Goal: Information Seeking & Learning: Understand process/instructions

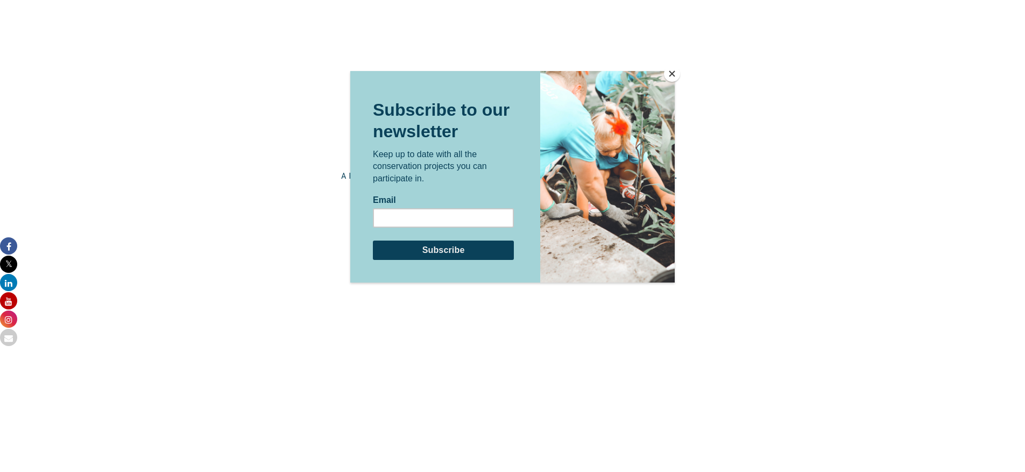
scroll to position [1730, 0]
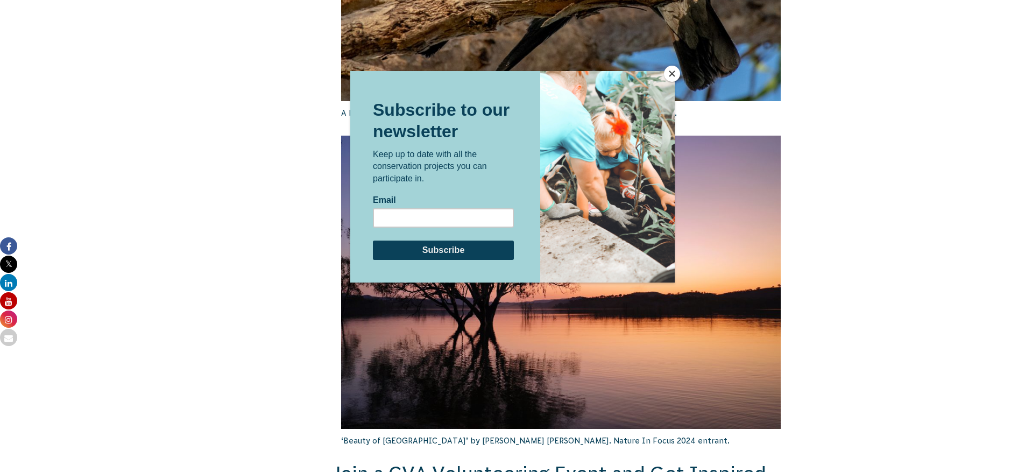
click at [669, 76] on button "Close" at bounding box center [672, 74] width 16 height 16
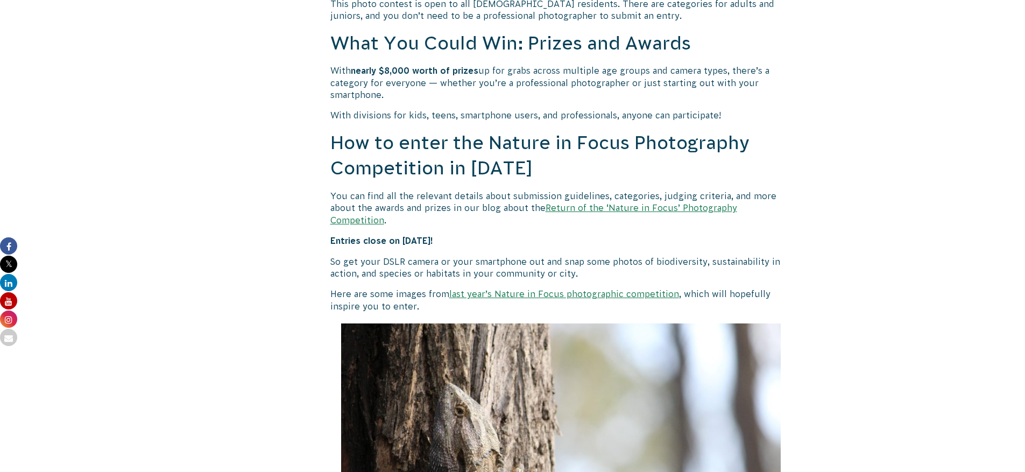
scroll to position [861, 0]
click at [644, 209] on link "Return of the ‘Nature in Focus’ Photography Competition" at bounding box center [533, 213] width 407 height 22
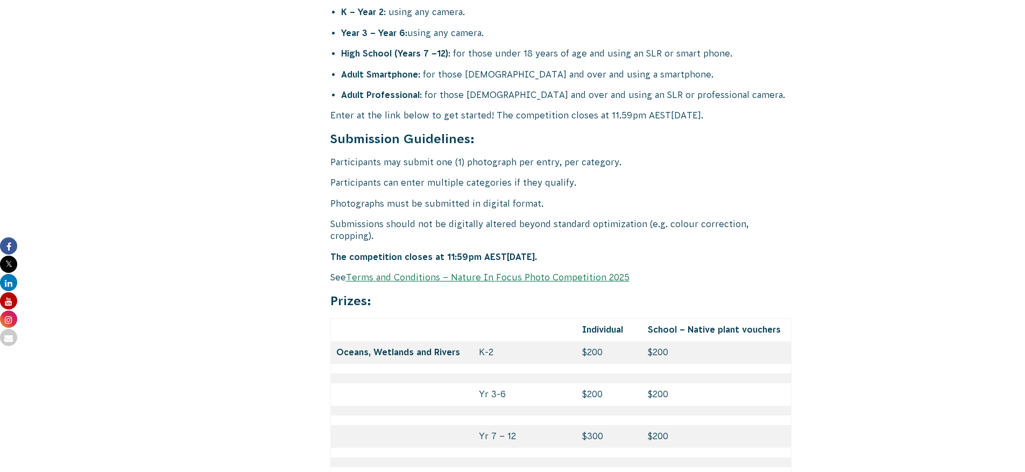
scroll to position [4411, 0]
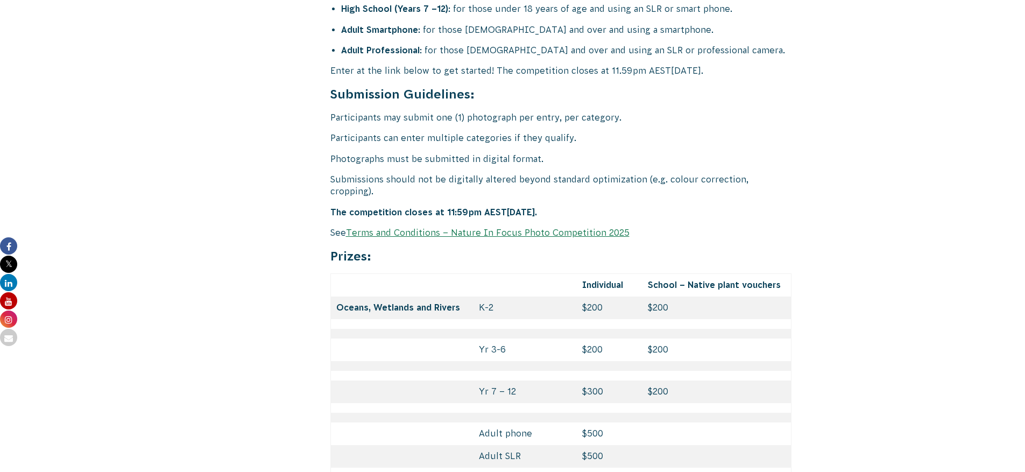
click at [482, 228] on link "Terms and Conditions – Nature In Focus Photo Competition 2025" at bounding box center [488, 233] width 284 height 10
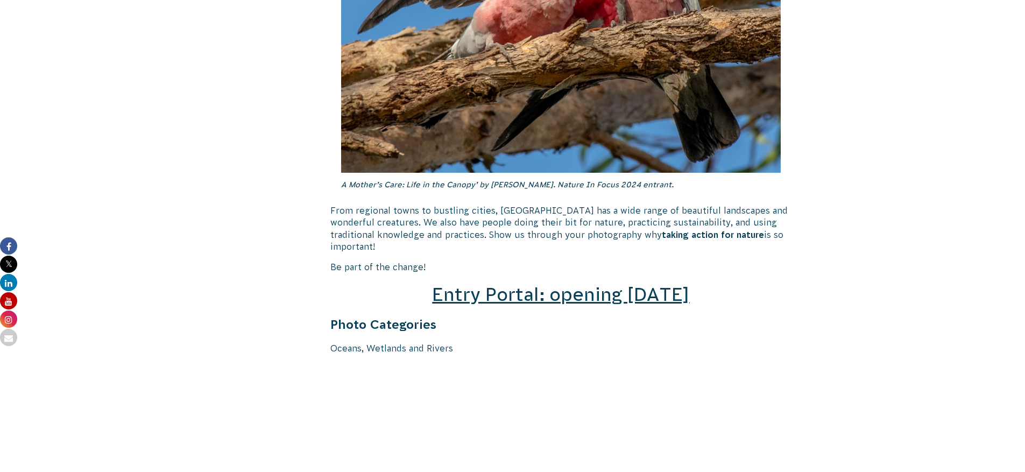
scroll to position [1345, 0]
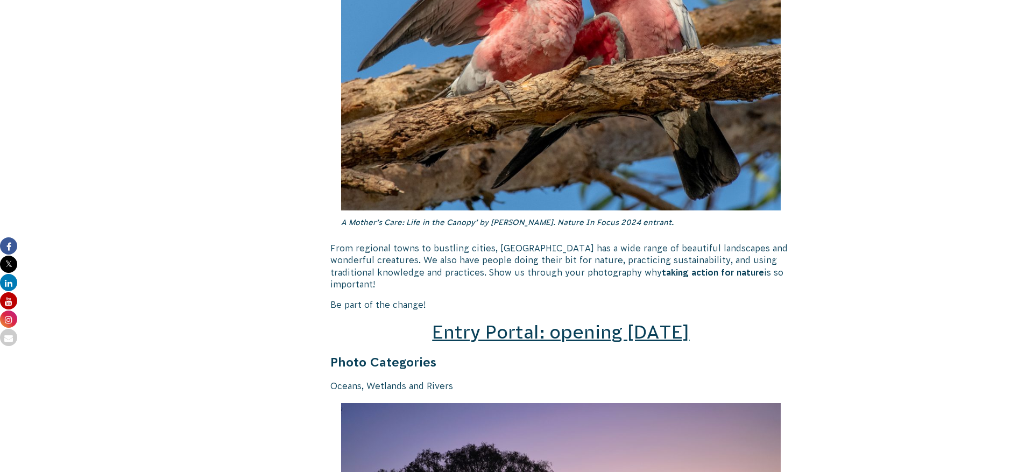
click at [592, 322] on span "Entry Portal: opening [DATE]" at bounding box center [560, 332] width 257 height 20
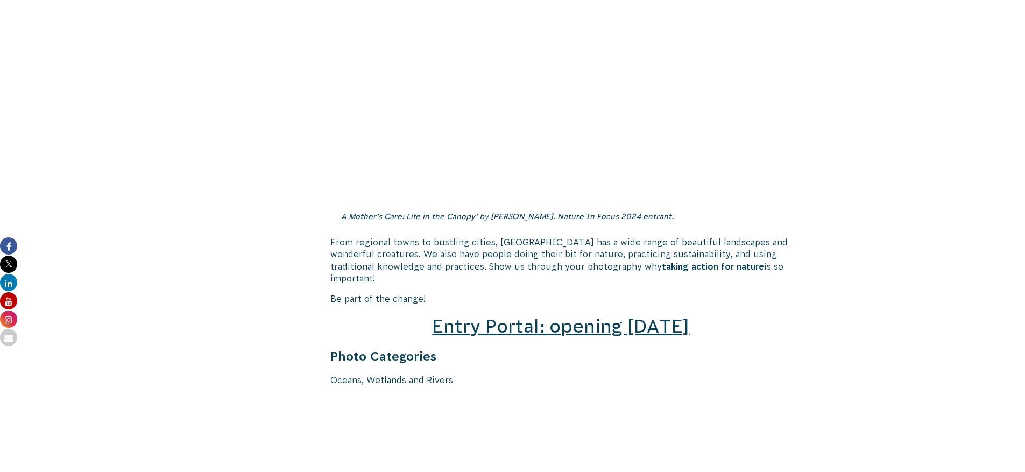
scroll to position [1506, 0]
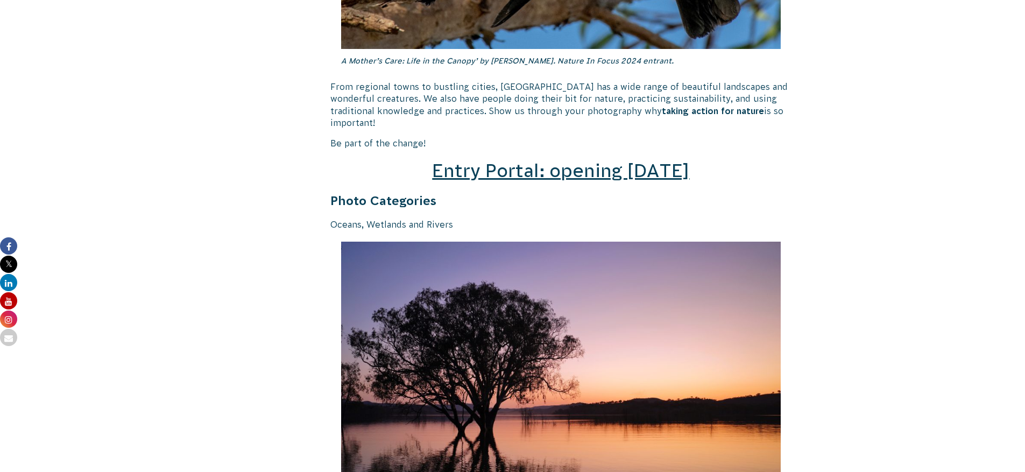
click at [583, 160] on span "Entry Portal: opening [DATE]" at bounding box center [560, 170] width 257 height 20
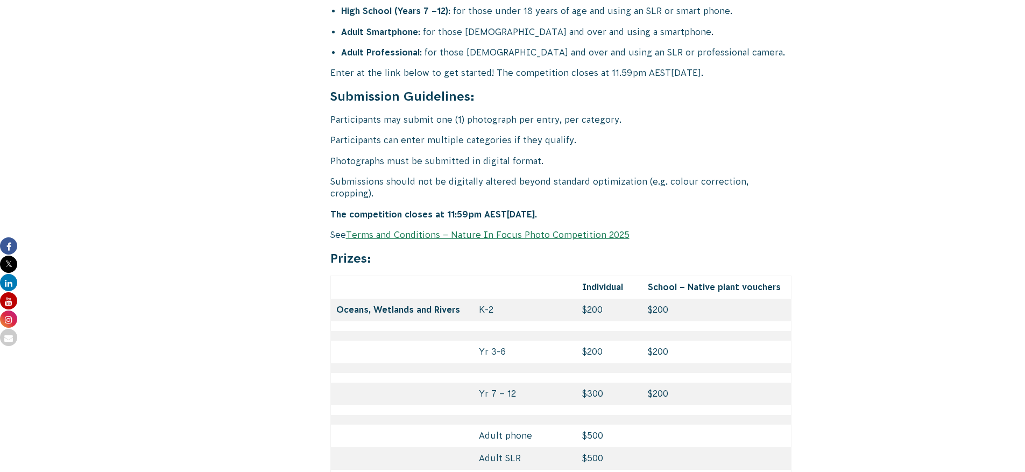
scroll to position [4411, 0]
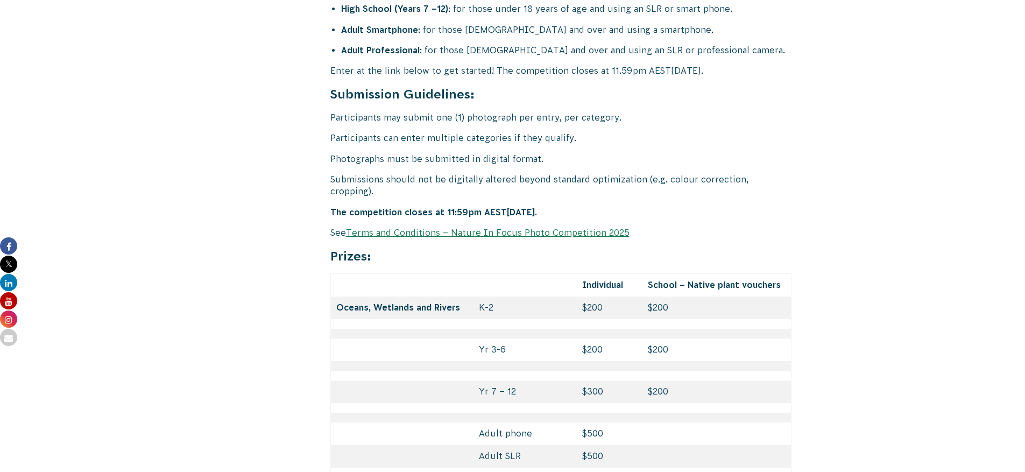
click at [495, 228] on link "Terms and Conditions – Nature In Focus Photo Competition 2025" at bounding box center [488, 233] width 284 height 10
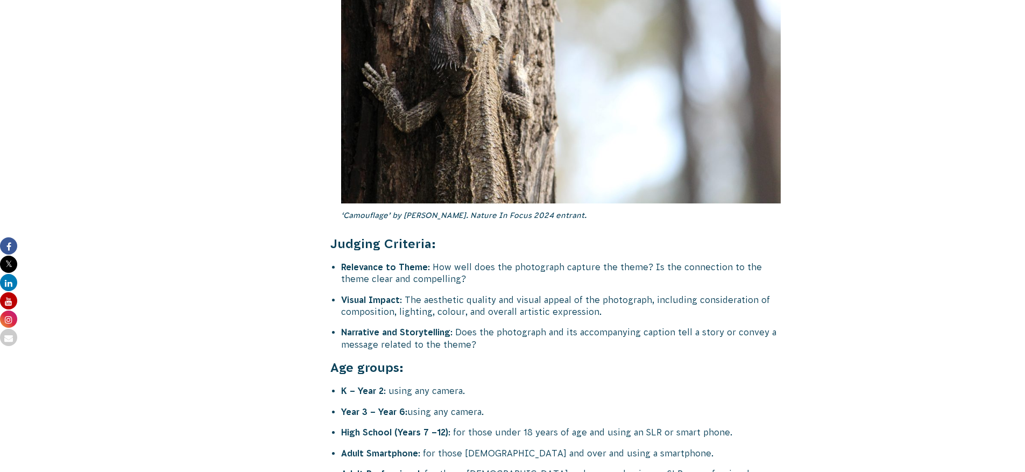
scroll to position [4196, 0]
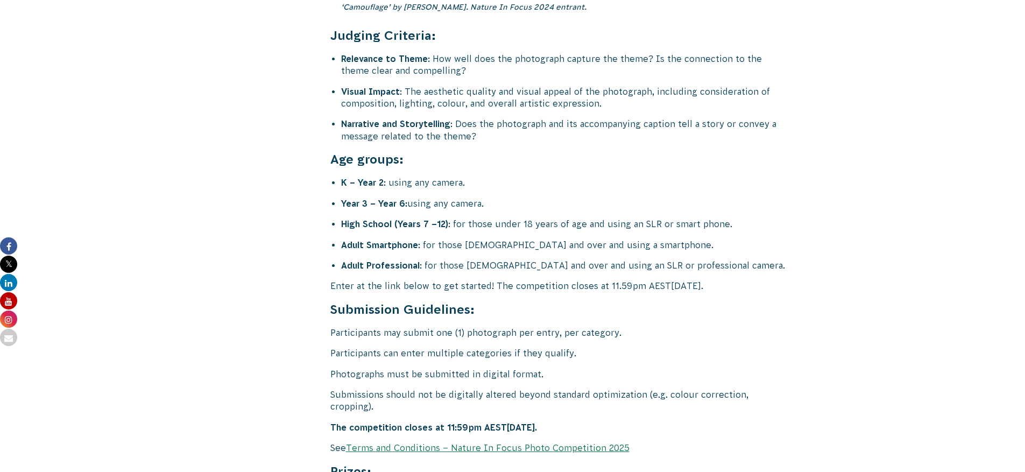
click at [415, 443] on link "Terms and Conditions – Nature In Focus Photo Competition 2025" at bounding box center [488, 448] width 284 height 10
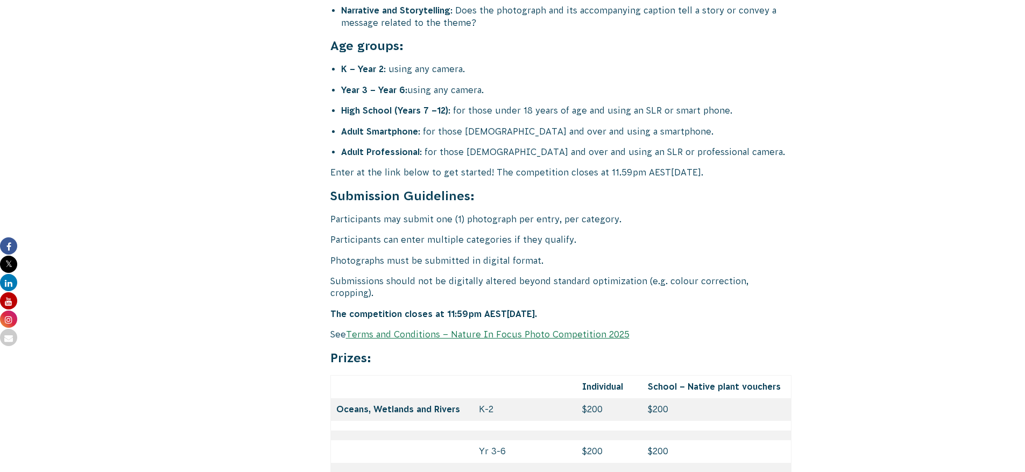
scroll to position [4304, 0]
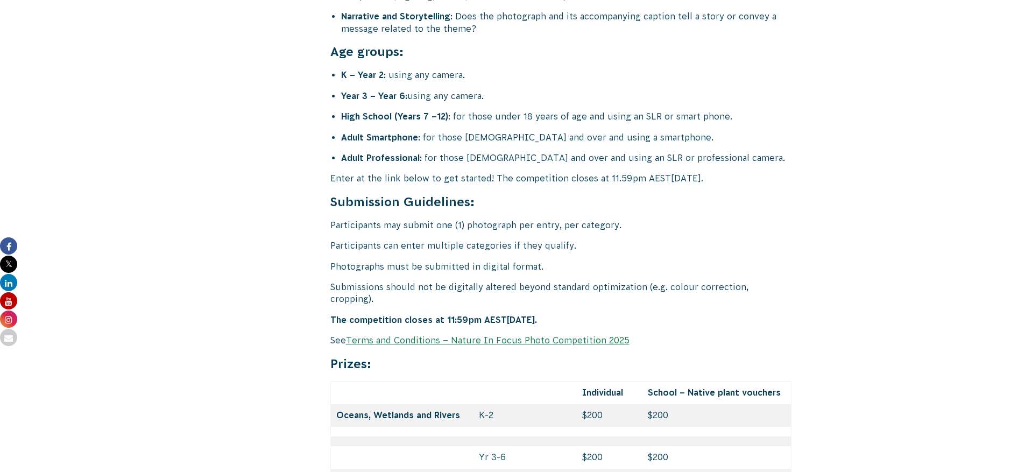
click at [522, 335] on link "Terms and Conditions – Nature In Focus Photo Competition 2025" at bounding box center [488, 340] width 284 height 10
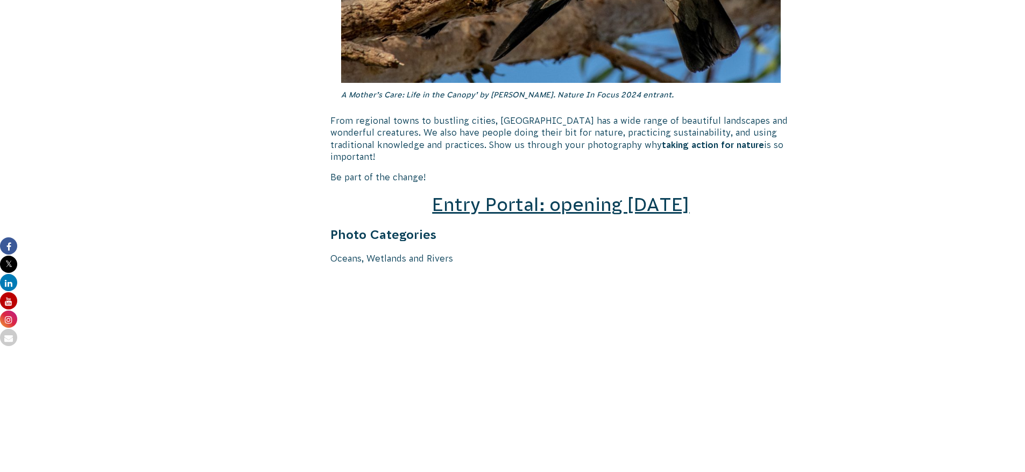
scroll to position [1345, 0]
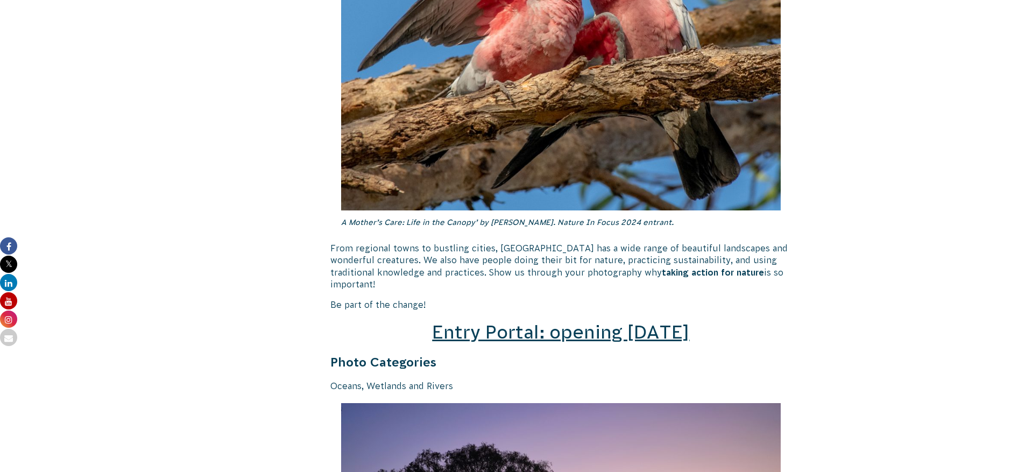
click at [528, 322] on span "Entry Portal: opening [DATE]" at bounding box center [560, 332] width 257 height 20
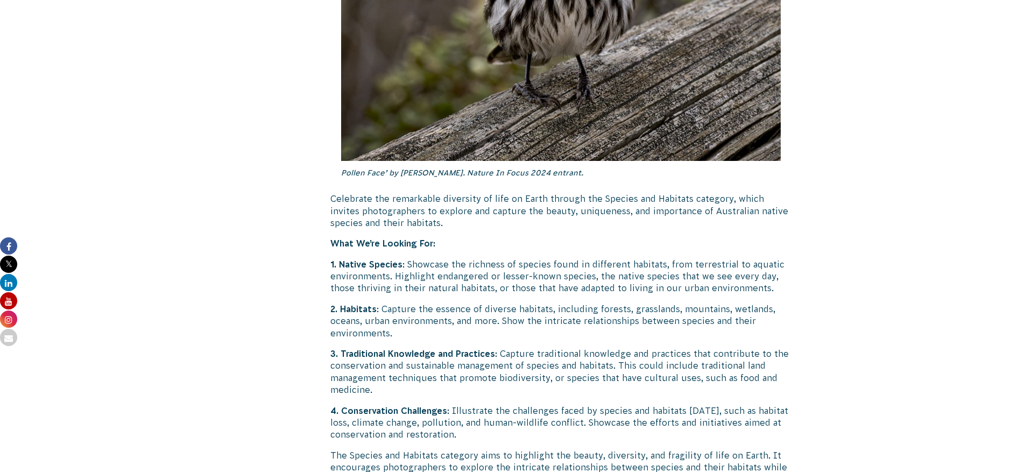
scroll to position [3443, 0]
